Goal: Transaction & Acquisition: Purchase product/service

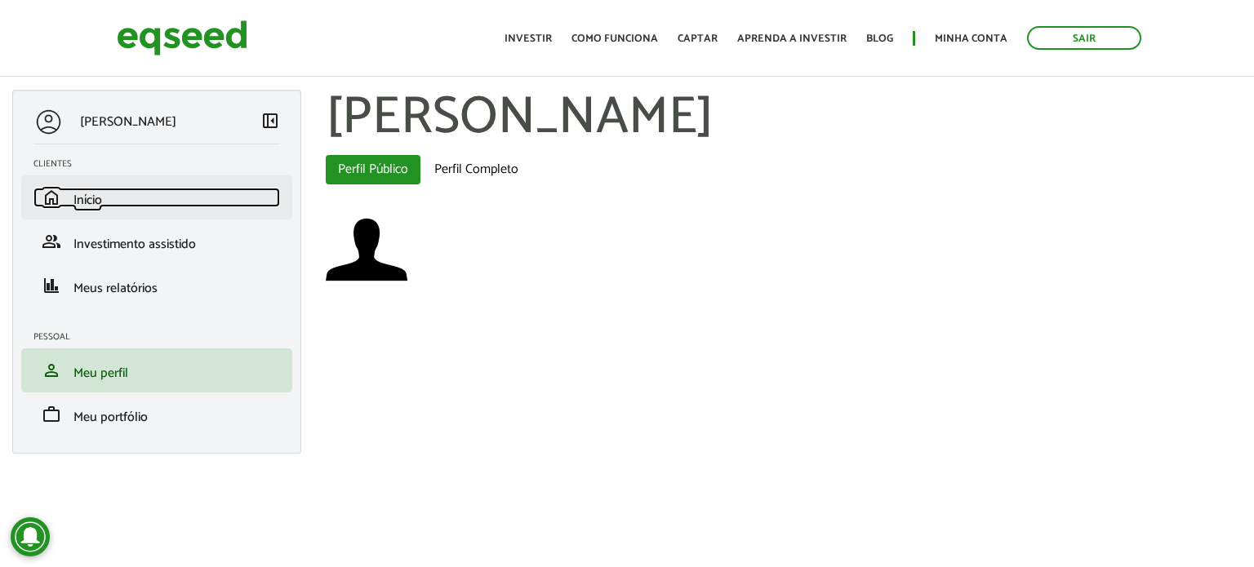
click at [94, 192] on span "Início" at bounding box center [87, 200] width 29 height 22
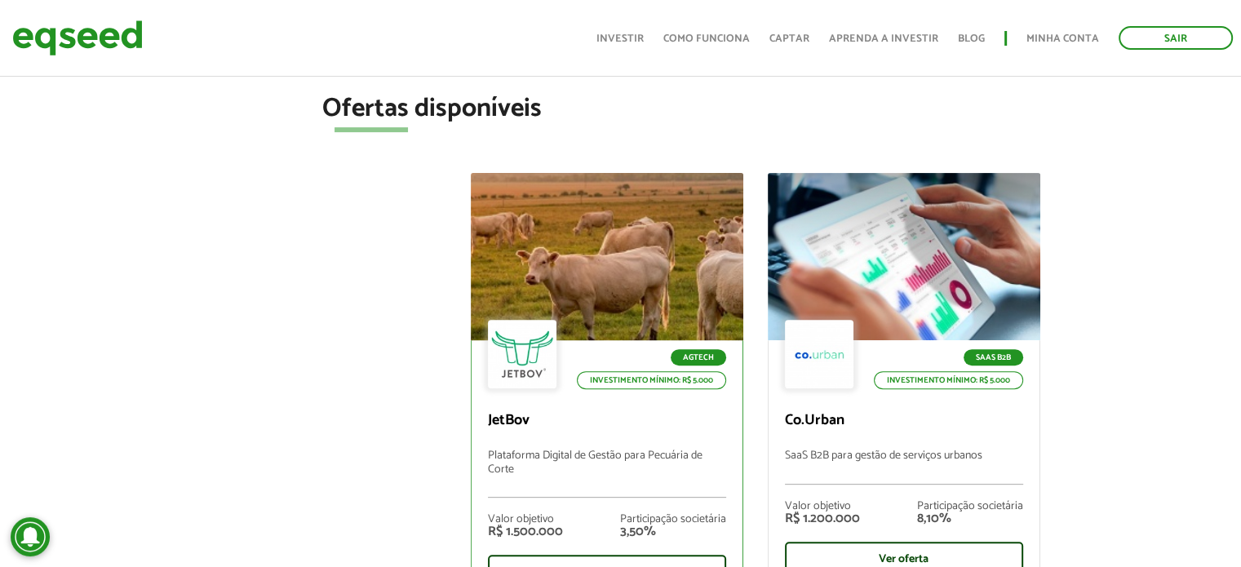
scroll to position [653, 0]
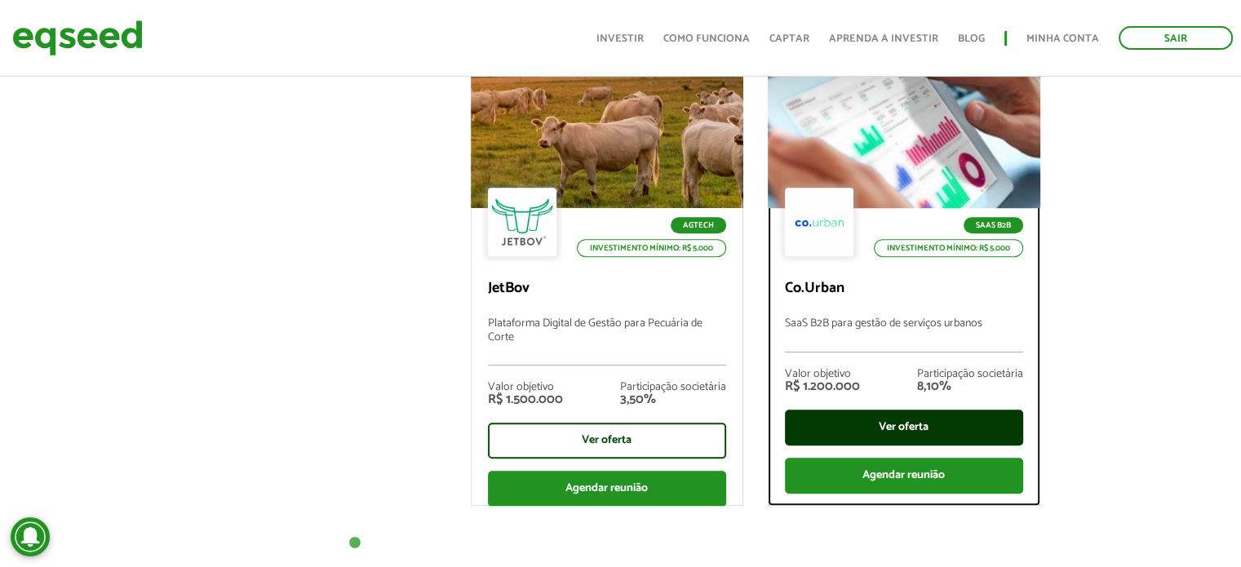
click at [900, 415] on div "Ver oferta" at bounding box center [904, 428] width 238 height 36
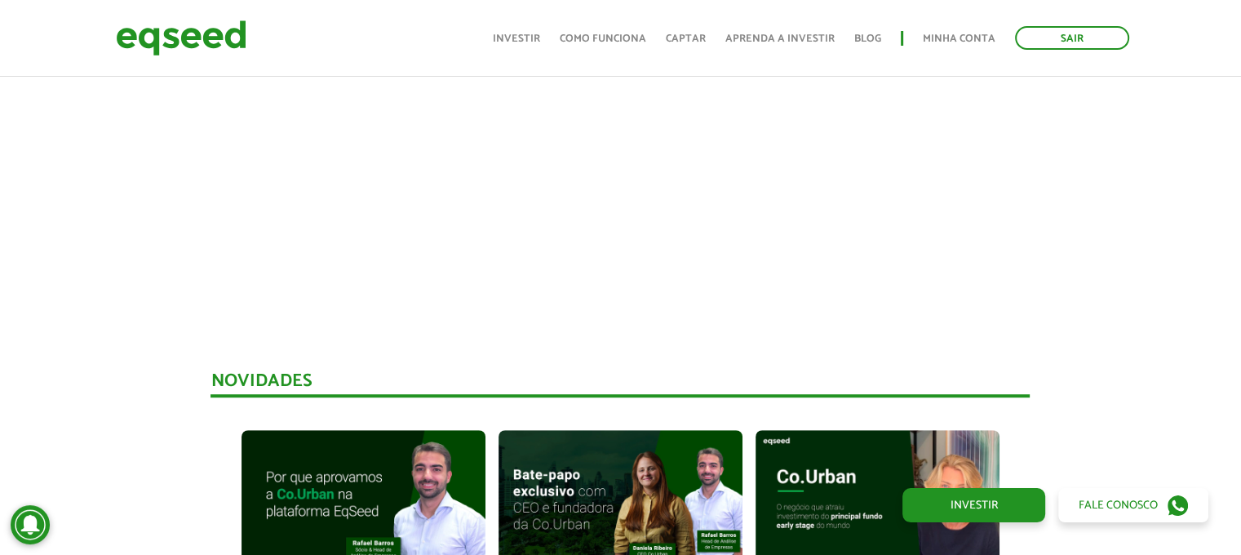
scroll to position [979, 0]
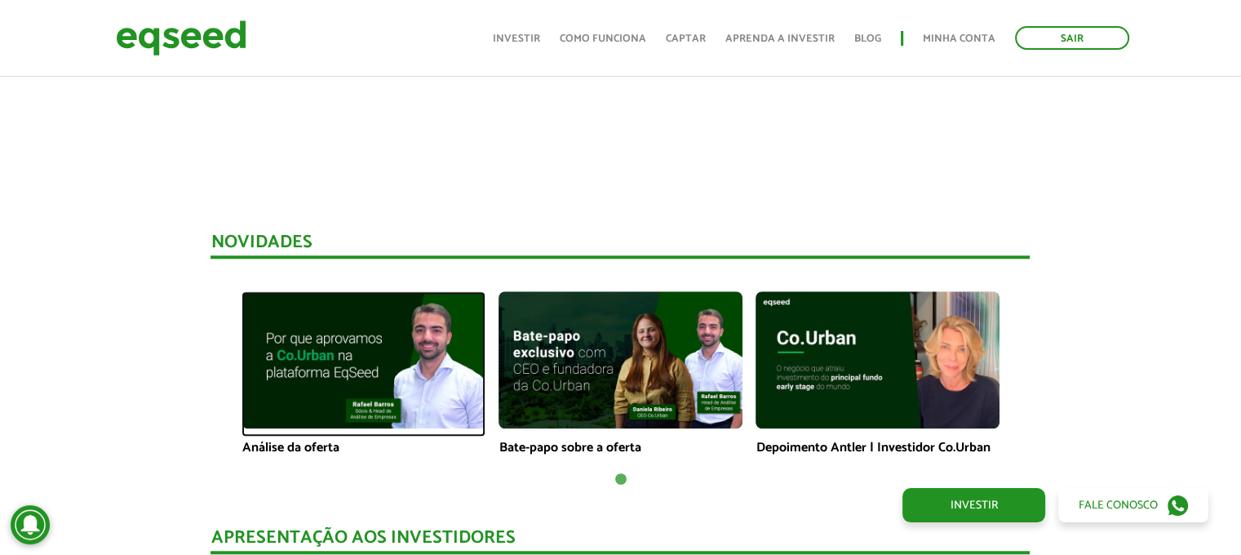
click at [404, 391] on img at bounding box center [364, 359] width 244 height 137
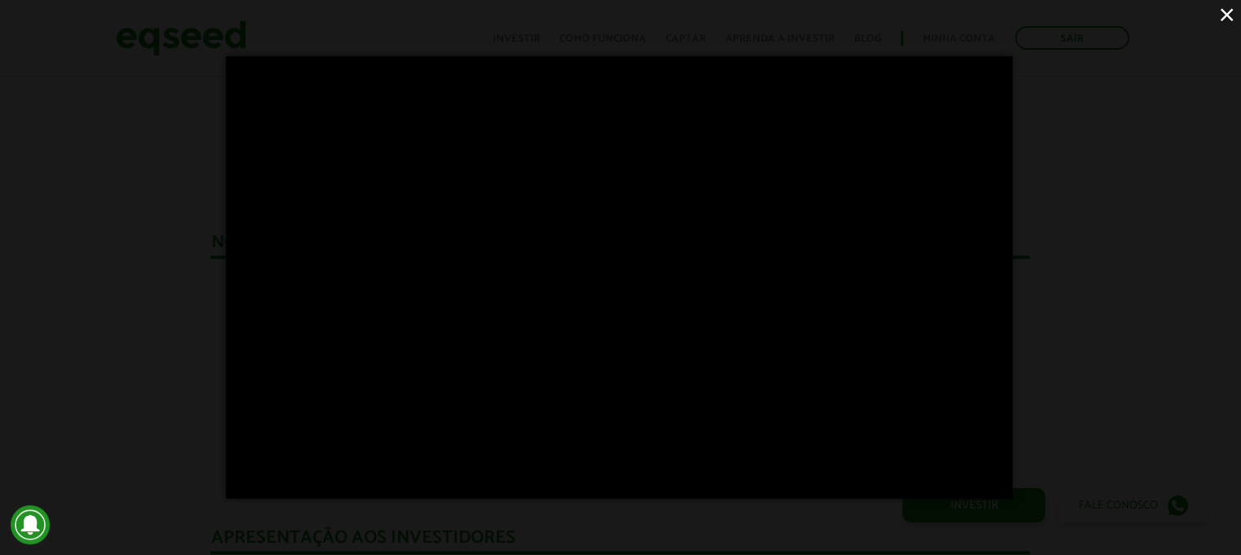
click at [1087, 220] on div "×" at bounding box center [620, 277] width 1241 height 555
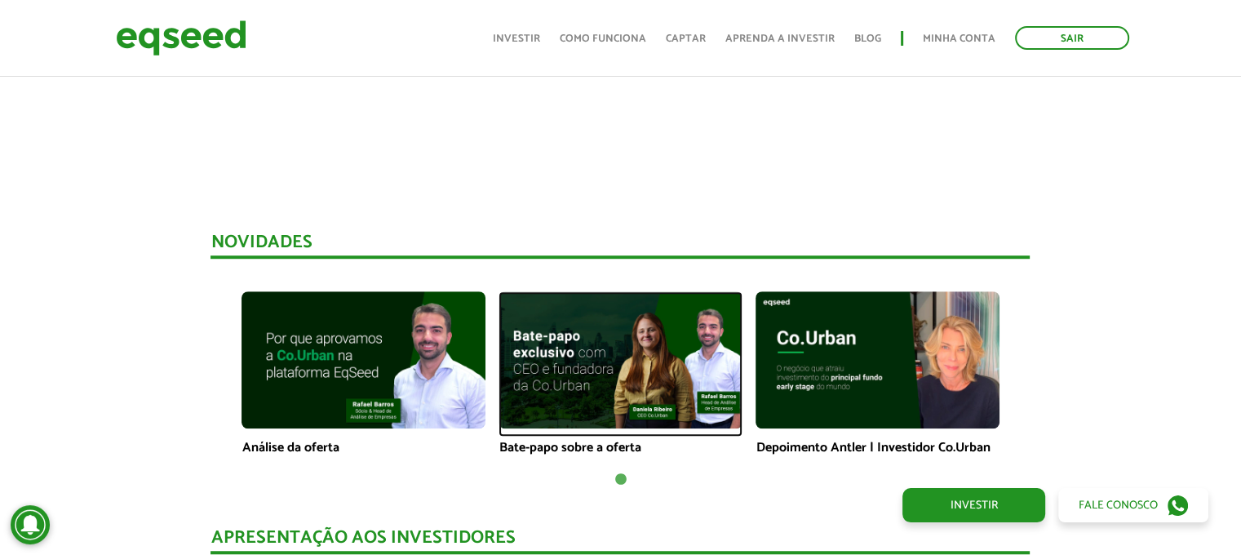
click at [576, 391] on img at bounding box center [621, 359] width 244 height 137
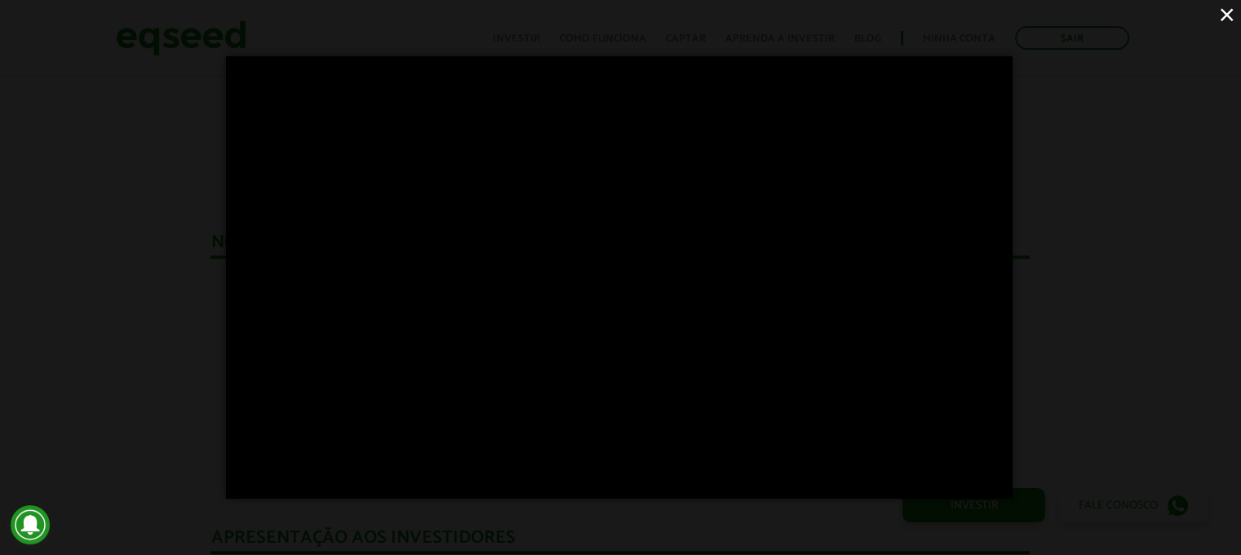
click at [156, 219] on div "×" at bounding box center [620, 277] width 1241 height 555
